Goal: Task Accomplishment & Management: Use online tool/utility

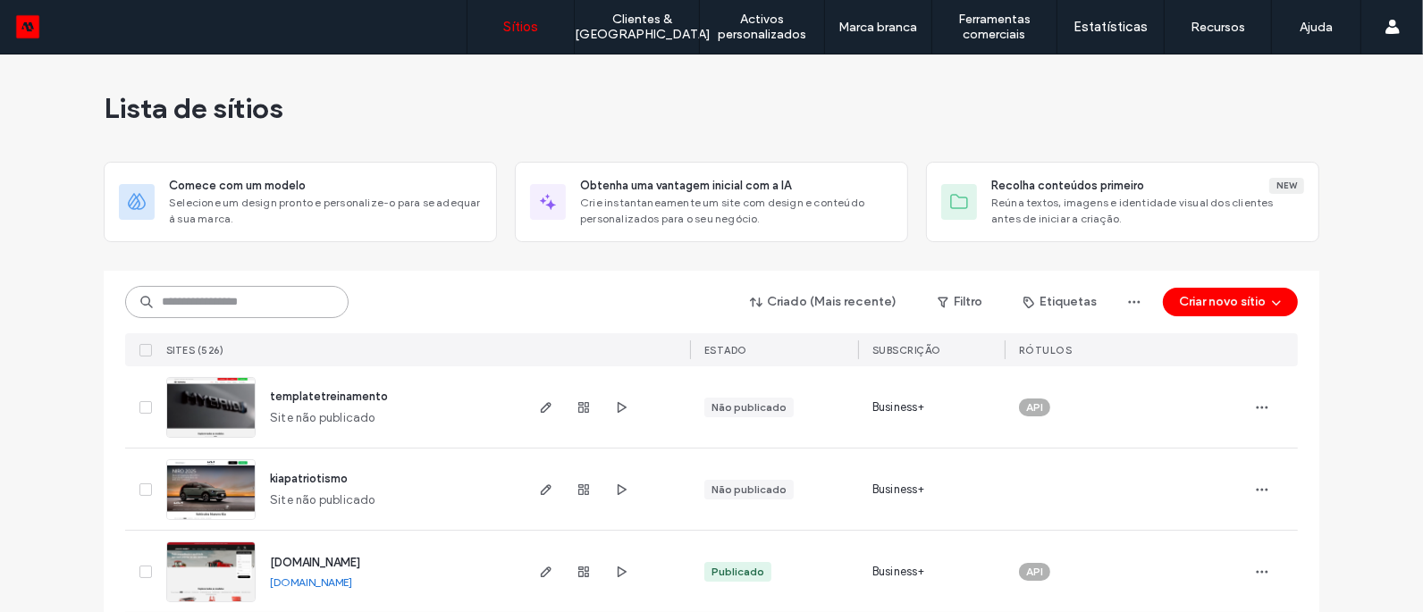
click at [232, 313] on input at bounding box center [236, 302] width 223 height 32
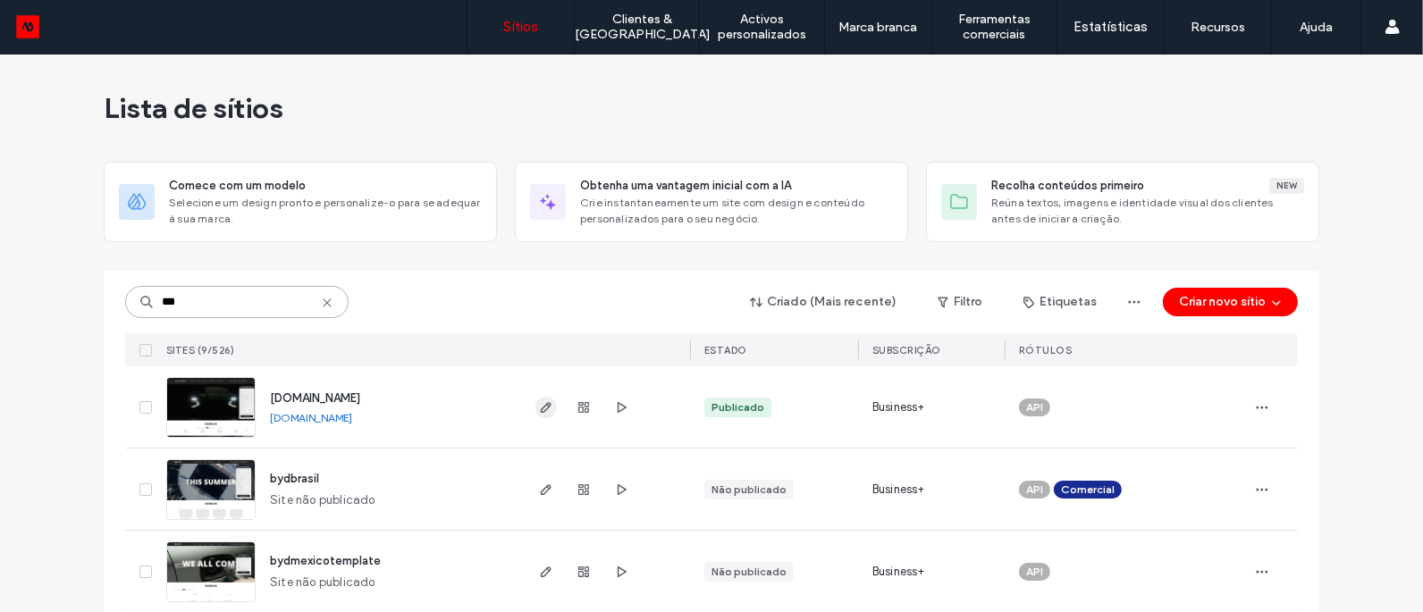
type input "***"
click at [541, 410] on icon "button" at bounding box center [546, 407] width 14 height 14
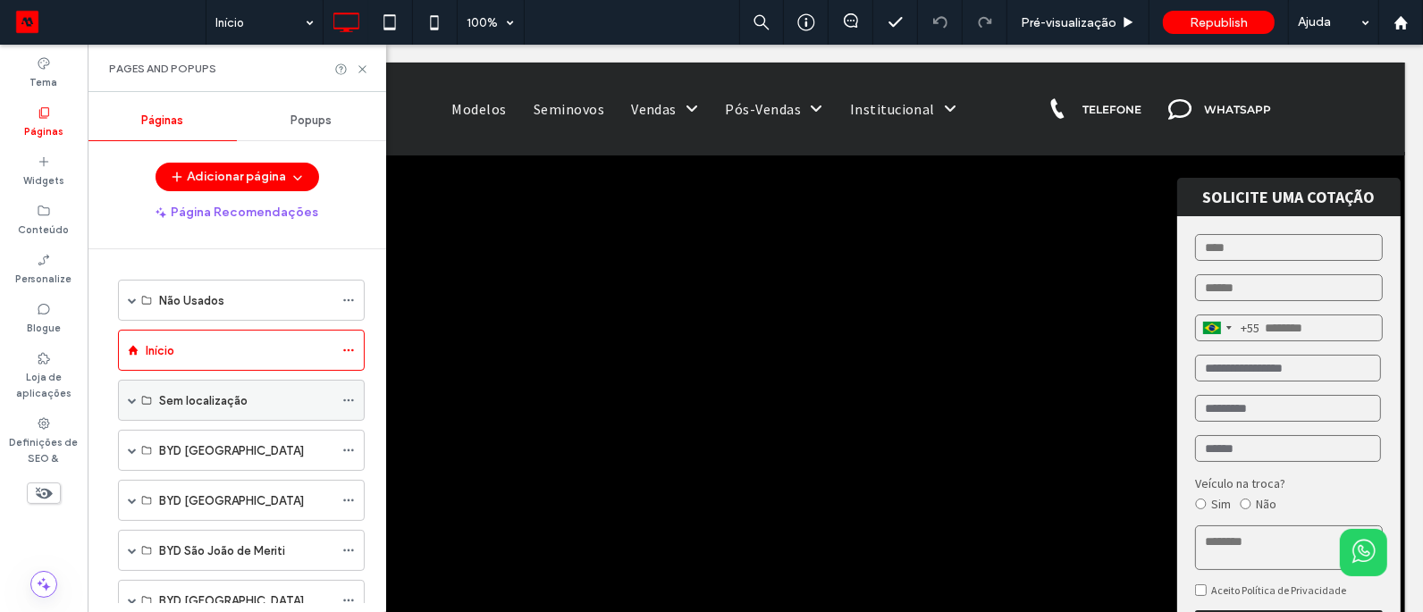
click at [265, 405] on div "Sem localização" at bounding box center [246, 401] width 174 height 19
click at [134, 400] on span at bounding box center [132, 400] width 9 height 9
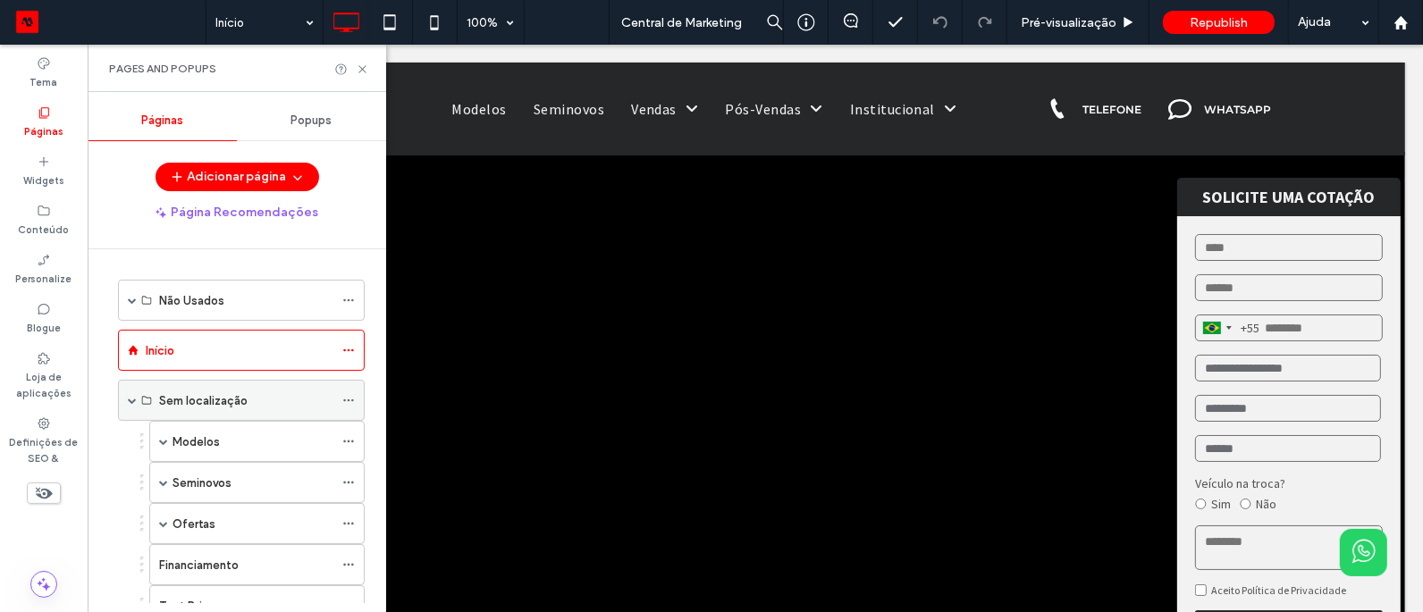
click at [132, 401] on span at bounding box center [132, 400] width 9 height 9
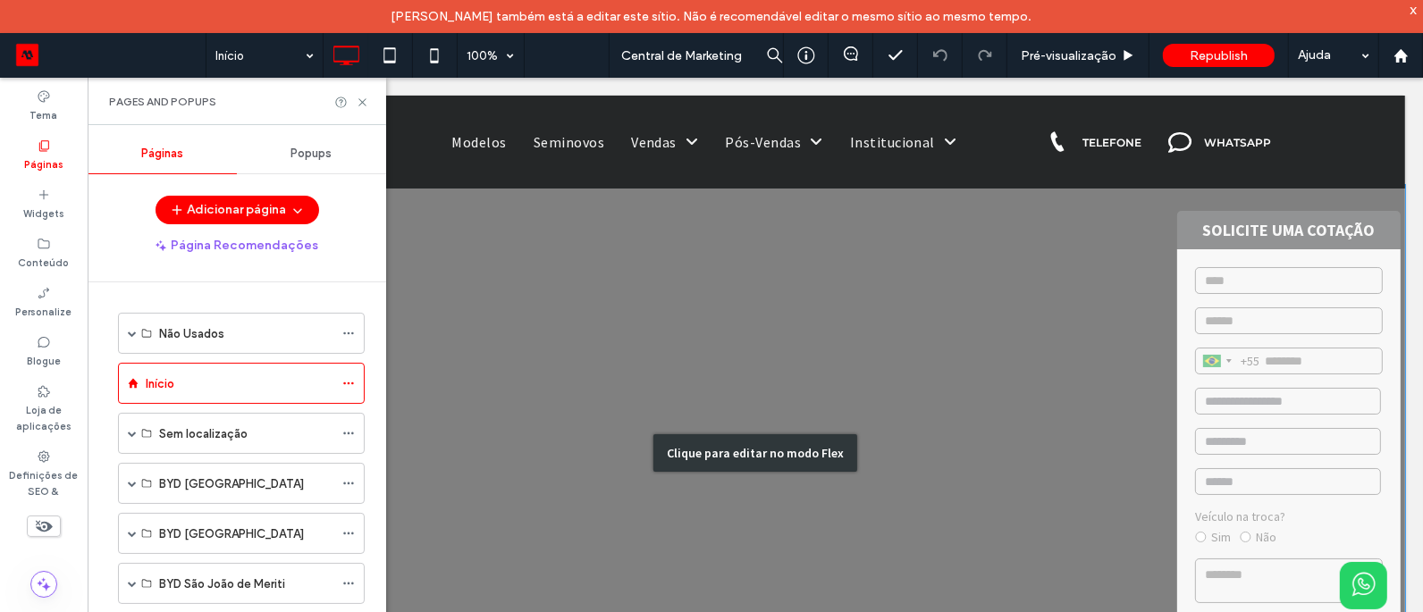
click at [914, 560] on div "Clique para editar no modo Flex" at bounding box center [755, 452] width 1300 height 536
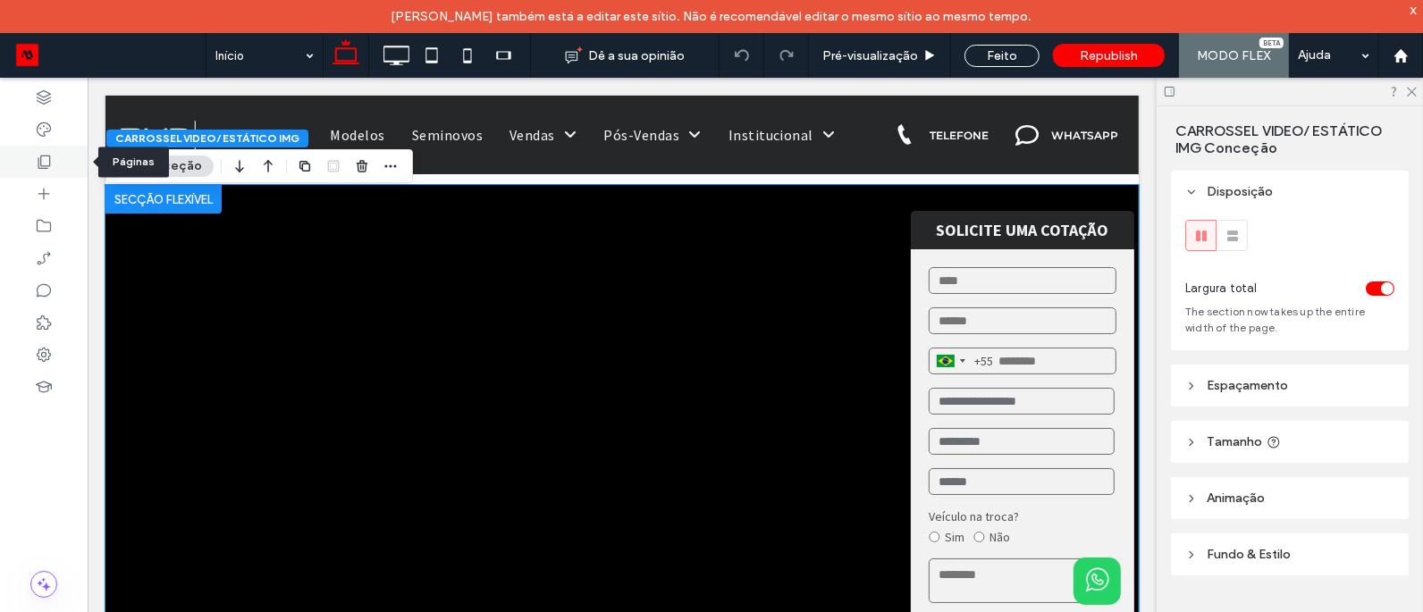
click at [54, 161] on div at bounding box center [44, 162] width 88 height 32
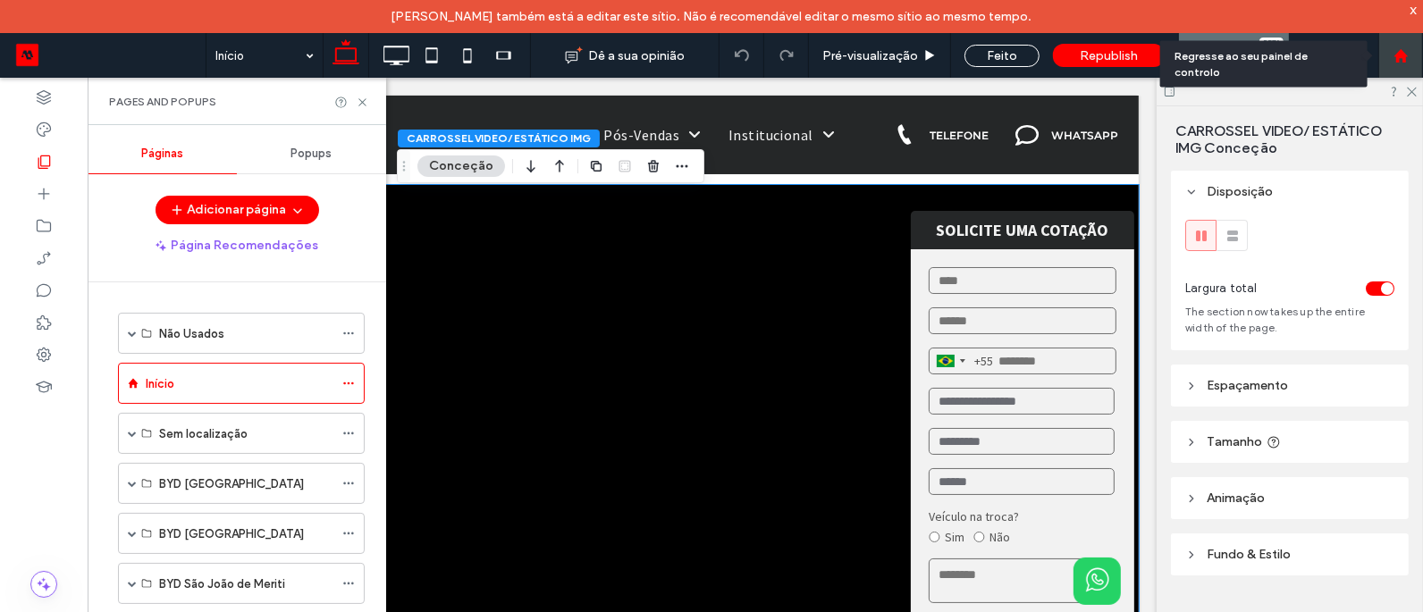
click at [1404, 58] on use at bounding box center [1400, 54] width 13 height 13
